Goal: Task Accomplishment & Management: Use online tool/utility

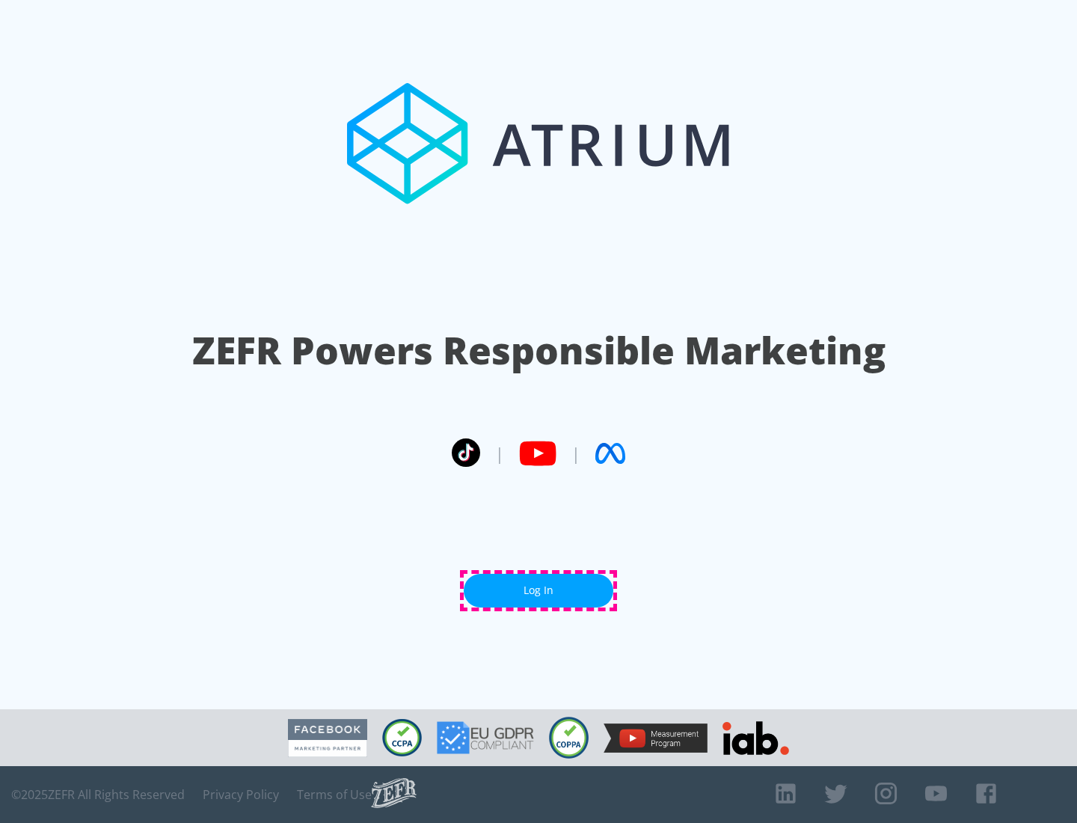
click at [539, 590] on link "Log In" at bounding box center [539, 591] width 150 height 34
